Goal: Task Accomplishment & Management: Use online tool/utility

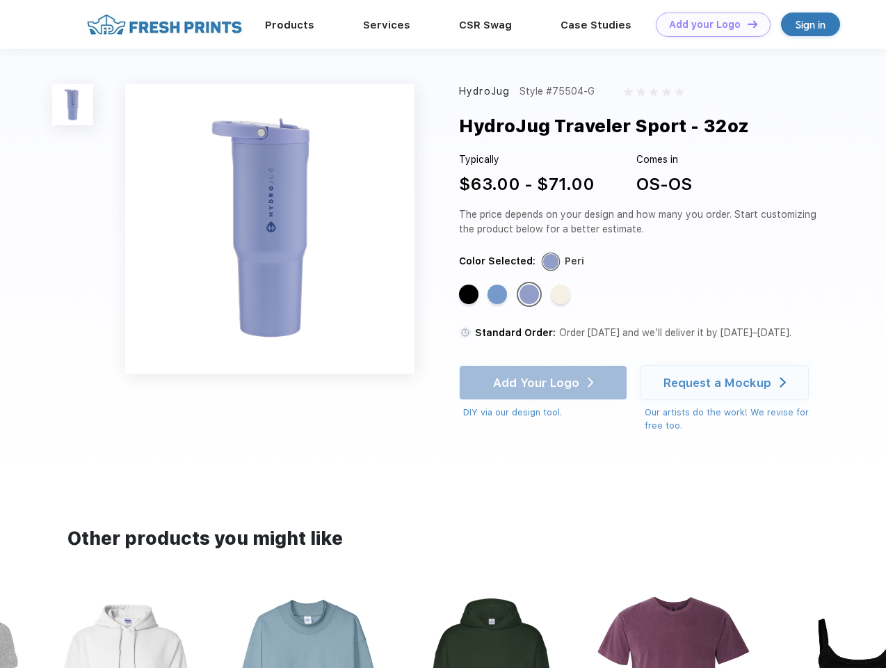
click at [708, 24] on link "Add your Logo Design Tool" at bounding box center [713, 25] width 115 height 24
click at [0, 0] on div "Design Tool" at bounding box center [0, 0] width 0 height 0
click at [746, 24] on link "Add your Logo Design Tool" at bounding box center [713, 25] width 115 height 24
click at [73, 104] on img at bounding box center [72, 104] width 41 height 41
click at [470, 295] on div "Standard Color" at bounding box center [468, 293] width 19 height 19
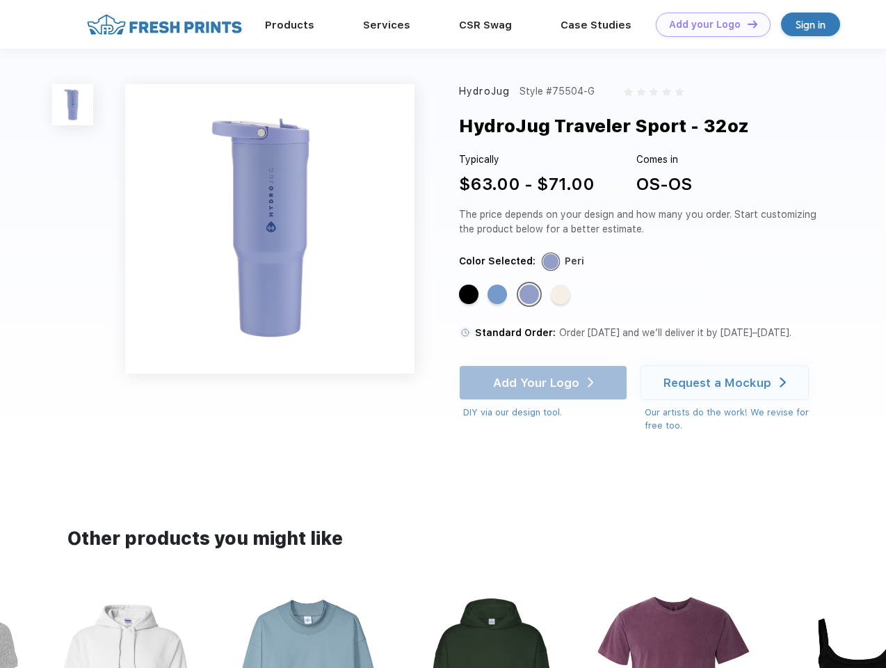
click at [499, 295] on div "Standard Color" at bounding box center [497, 293] width 19 height 19
click at [531, 295] on div "Standard Color" at bounding box center [529, 293] width 19 height 19
click at [562, 295] on div "Standard Color" at bounding box center [560, 293] width 19 height 19
click at [545, 383] on div "Add Your Logo DIY via our design tool. Ah shoot! This product isn't up in our d…" at bounding box center [543, 392] width 168 height 54
click at [727, 383] on div "Request a Mockup" at bounding box center [718, 383] width 108 height 14
